Goal: Task Accomplishment & Management: Manage account settings

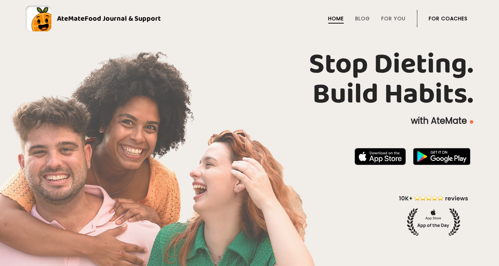
click at [448, 19] on link "For Coaches" at bounding box center [448, 19] width 39 height 6
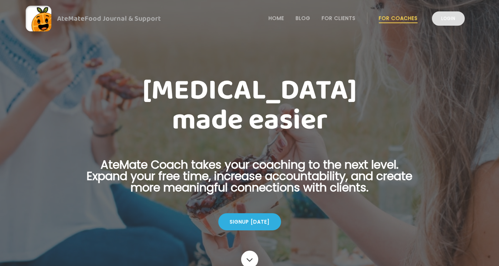
click at [450, 19] on link "Login" at bounding box center [448, 18] width 33 height 14
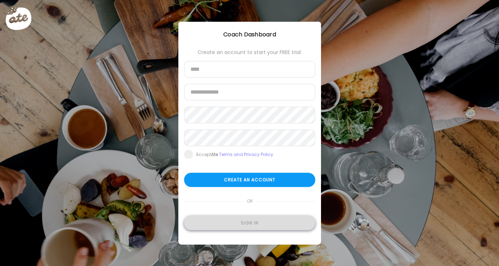
type input "**********"
click at [250, 223] on div "Sign in" at bounding box center [249, 223] width 131 height 14
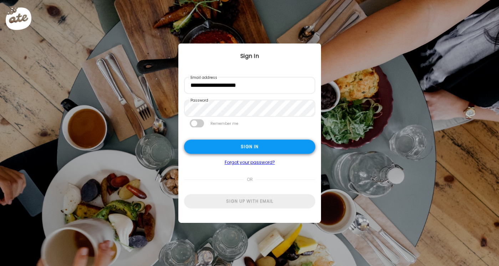
click at [254, 148] on div "Sign in" at bounding box center [249, 147] width 131 height 14
type input "**********"
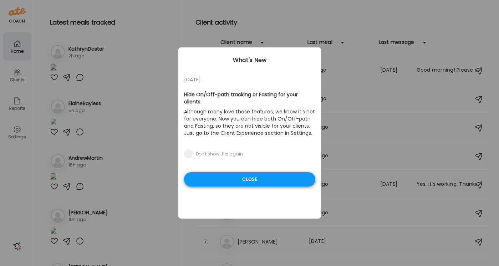
click at [251, 172] on div "Close" at bounding box center [249, 179] width 131 height 14
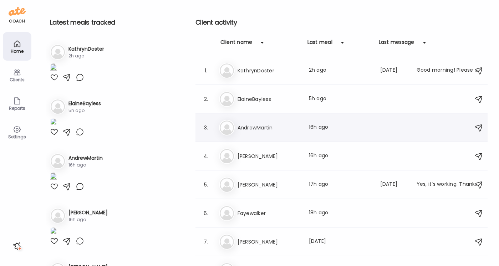
click at [254, 134] on div "An AndrewMartin Last meal: 16h ago" at bounding box center [342, 128] width 247 height 16
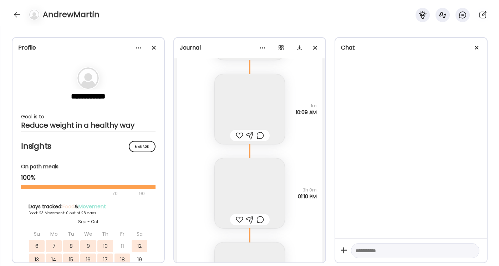
scroll to position [12910, 0]
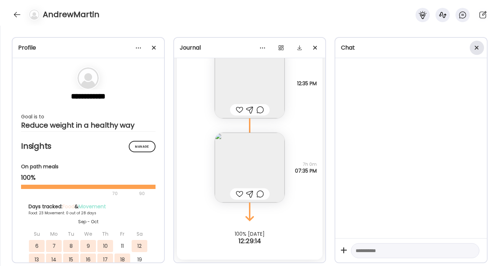
click at [477, 49] on span at bounding box center [477, 48] width 4 height 4
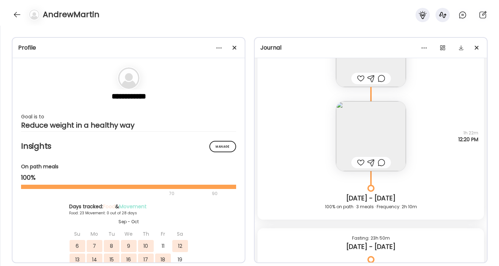
scroll to position [12423, 0]
click at [384, 138] on img at bounding box center [371, 135] width 70 height 70
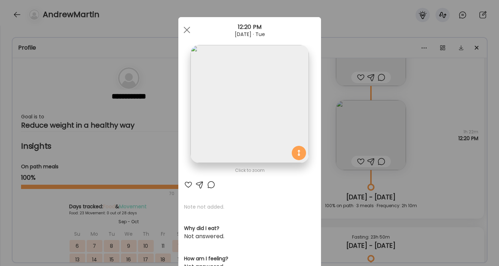
click at [267, 129] on img at bounding box center [249, 104] width 118 height 118
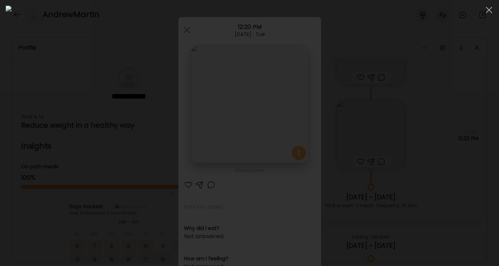
click at [454, 167] on div at bounding box center [250, 133] width 488 height 255
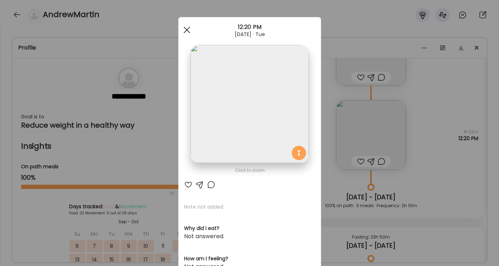
click at [186, 32] on div at bounding box center [187, 30] width 14 height 14
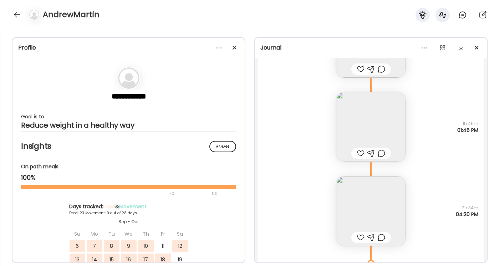
scroll to position [11188, 0]
click at [374, 121] on img at bounding box center [371, 127] width 70 height 70
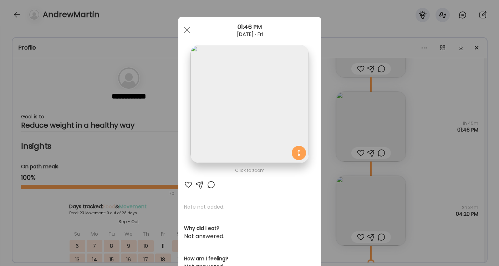
click at [251, 118] on img at bounding box center [249, 104] width 118 height 118
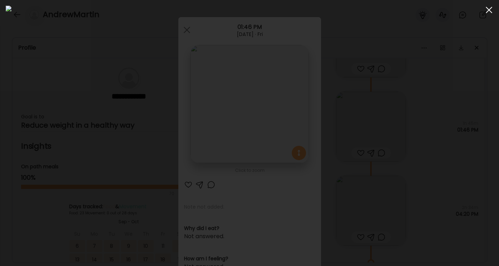
click at [493, 10] on div at bounding box center [489, 10] width 14 height 14
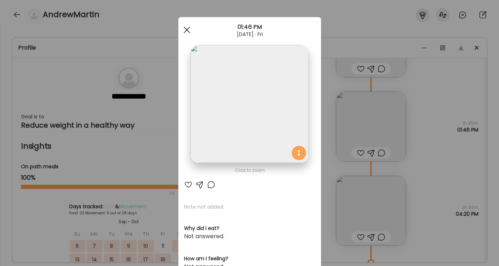
click at [189, 31] on span at bounding box center [186, 30] width 6 height 6
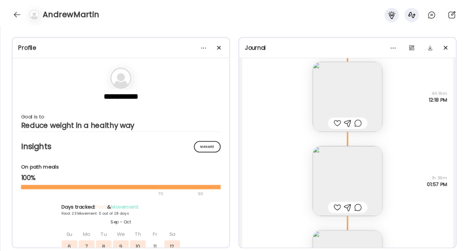
scroll to position [10698, 0]
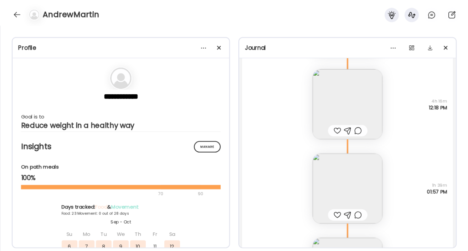
click at [339, 193] on img at bounding box center [348, 188] width 70 height 70
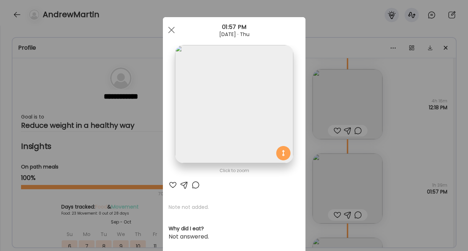
click at [243, 128] on img at bounding box center [234, 104] width 118 height 118
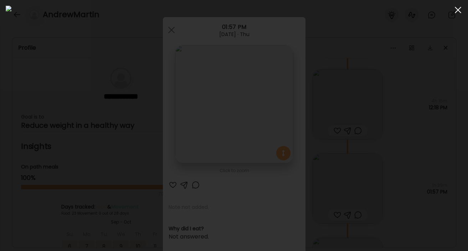
click at [459, 9] on span at bounding box center [458, 10] width 6 height 6
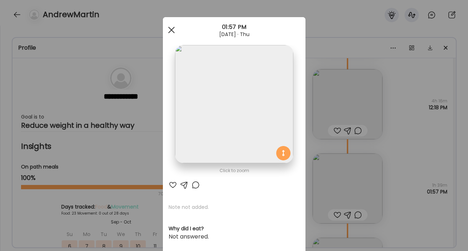
click at [174, 31] on div at bounding box center [171, 30] width 14 height 14
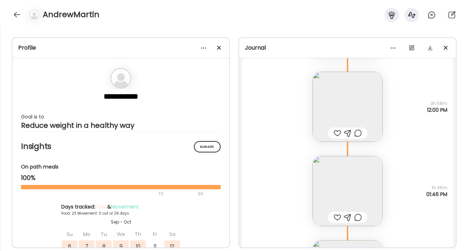
scroll to position [11127, 0]
